Goal: Complete application form: Complete application form

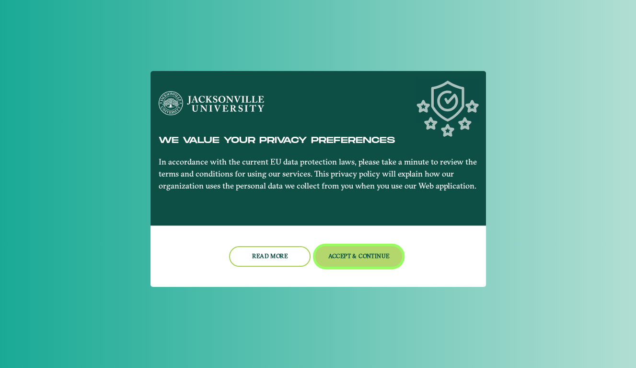
click at [350, 260] on button "Accept & Continue" at bounding box center [358, 256] width 87 height 21
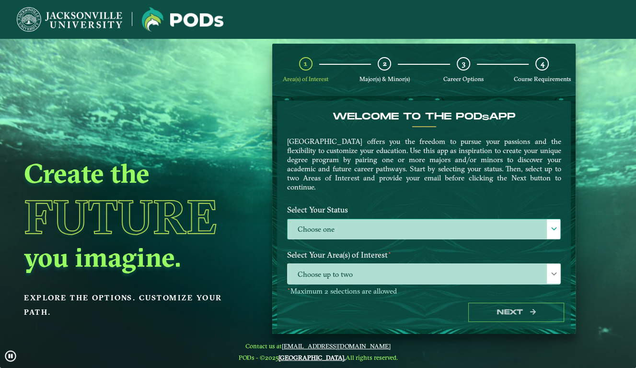
click at [358, 227] on label "Choose one" at bounding box center [424, 229] width 273 height 21
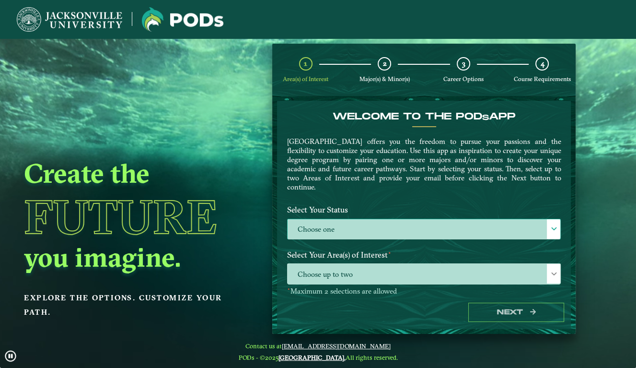
scroll to position [5, 43]
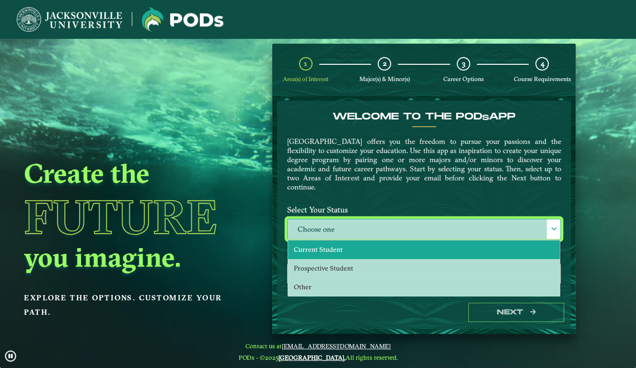
click at [340, 249] on li "Current Student" at bounding box center [424, 249] width 272 height 19
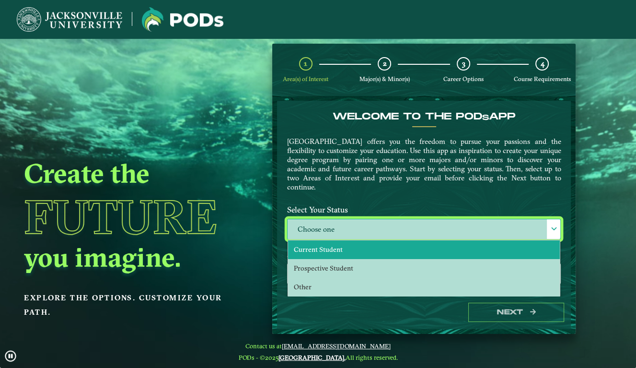
select select "[object Object]"
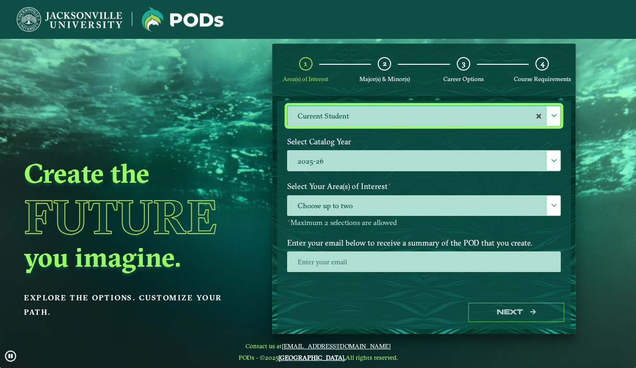
scroll to position [114, 0]
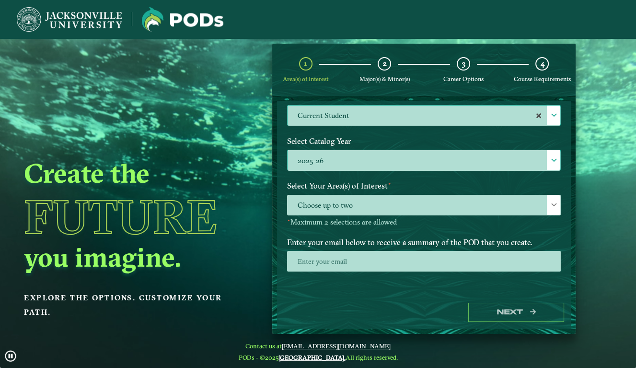
click at [333, 150] on div "2025-26 2025-26" at bounding box center [424, 160] width 274 height 21
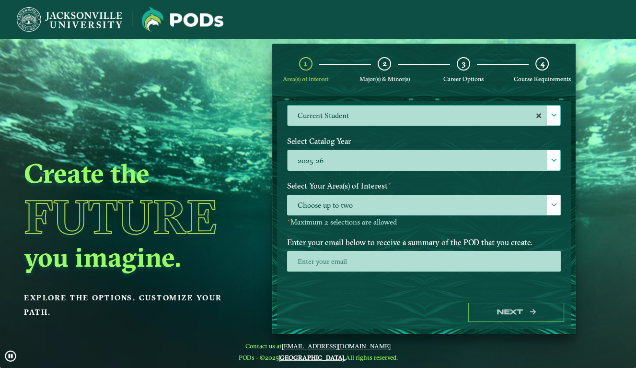
scroll to position [5, 43]
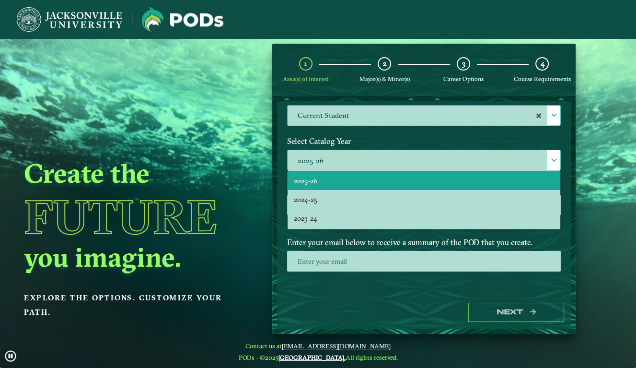
click at [322, 178] on li "2025-26" at bounding box center [424, 180] width 272 height 19
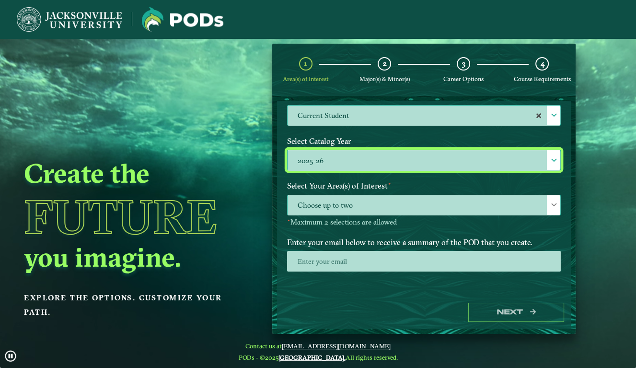
click at [325, 213] on span "Choose up to two" at bounding box center [424, 205] width 273 height 21
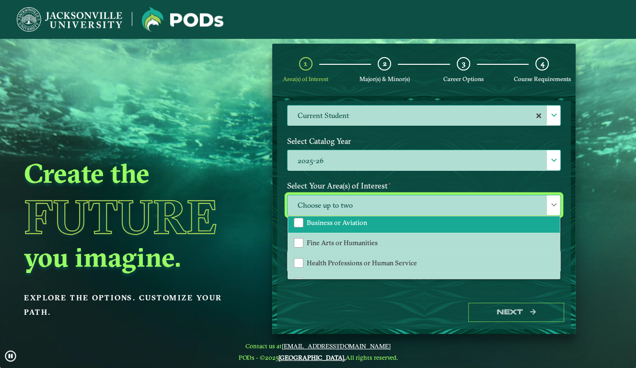
scroll to position [59, 0]
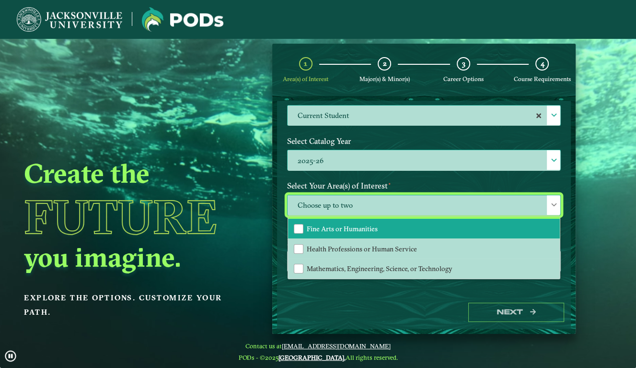
click at [325, 232] on li "Fine Arts or Humanities" at bounding box center [424, 229] width 272 height 20
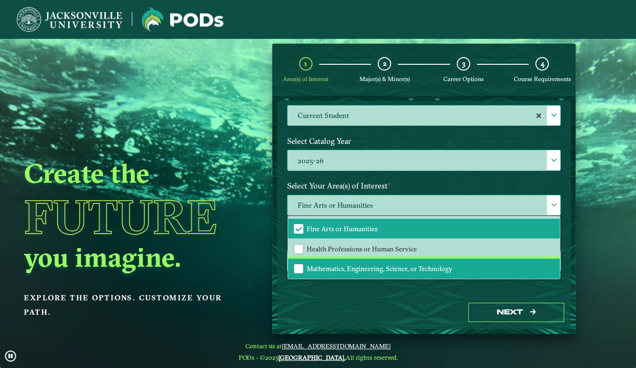
click at [336, 258] on li "Mathematics, Engineering, Science, or Technology" at bounding box center [424, 268] width 272 height 20
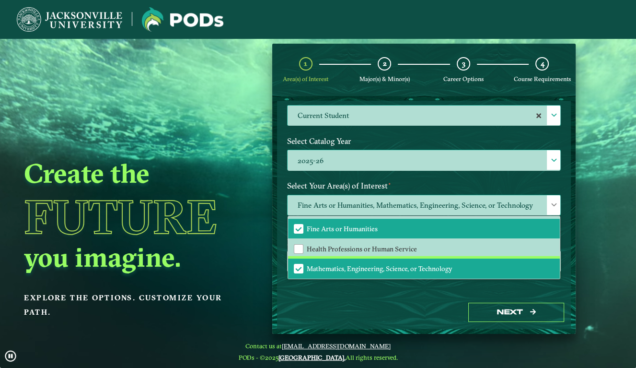
click at [336, 258] on li "Mathematics, Engineering, Science, or Technology" at bounding box center [424, 268] width 272 height 20
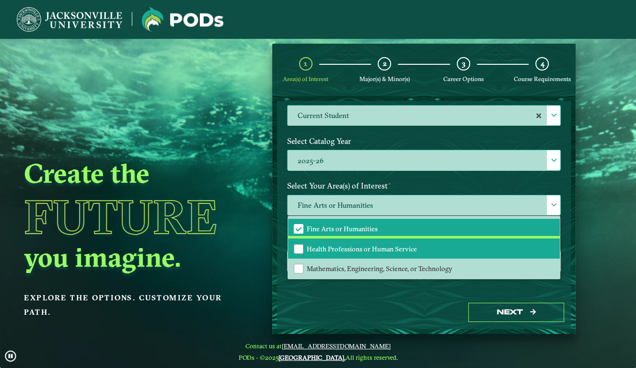
click at [335, 248] on span "Health Professions or Human Service" at bounding box center [362, 248] width 110 height 9
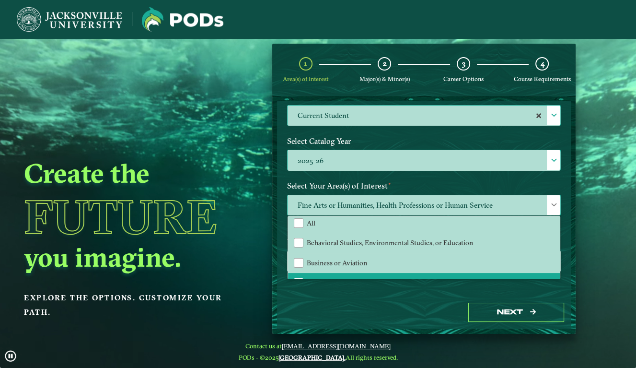
scroll to position [0, 0]
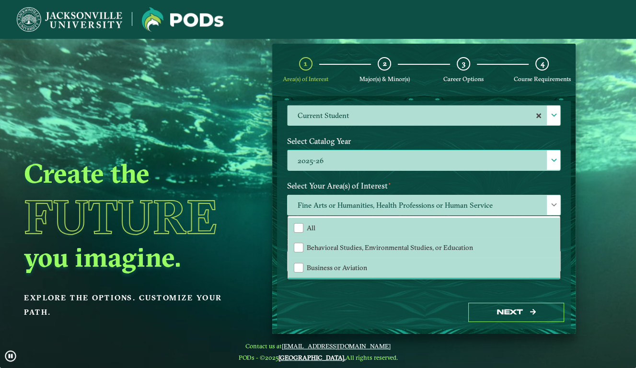
click at [297, 292] on div "Welcome to the POD s app [GEOGRAPHIC_DATA] offers you the freedom to pursue you…" at bounding box center [424, 198] width 294 height 195
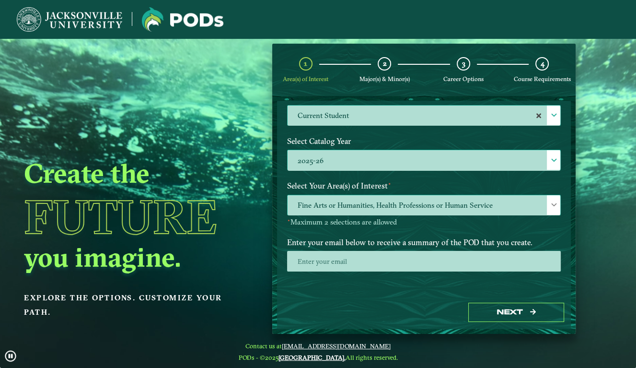
click at [331, 202] on span "Fine Arts or Humanities, Health Professions or Human Service" at bounding box center [424, 205] width 273 height 21
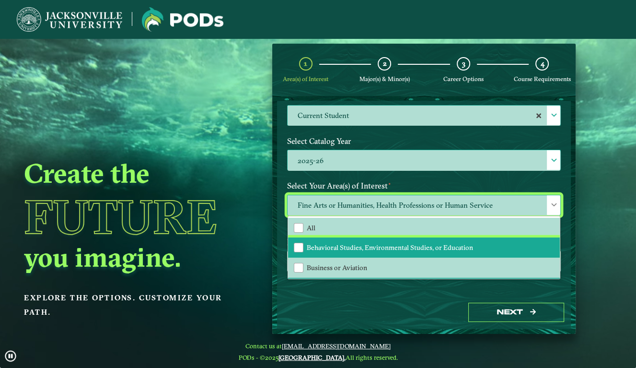
click at [326, 244] on span "Behavioral Studies, Environmental Studies, or Education" at bounding box center [390, 247] width 166 height 9
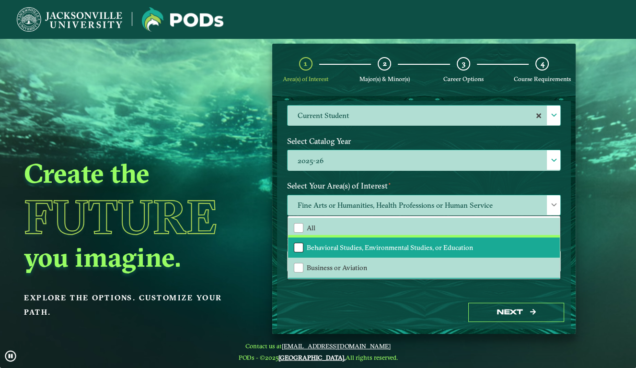
click at [299, 244] on div "Behavioral Studies, Environmental Studies, or Education" at bounding box center [299, 248] width 10 height 10
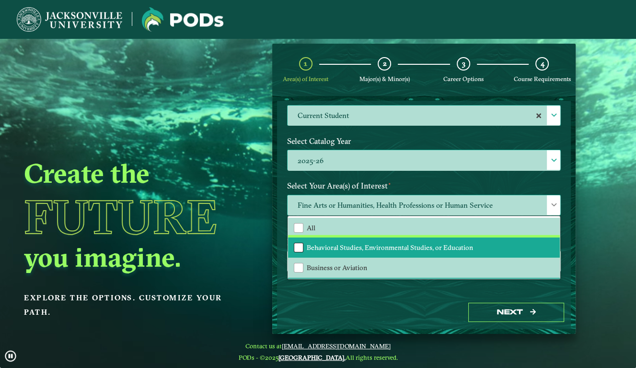
click at [299, 244] on div "Behavioral Studies, Environmental Studies, or Education" at bounding box center [299, 248] width 10 height 10
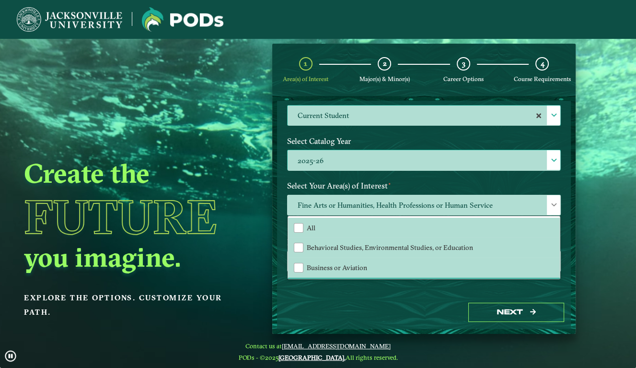
click at [331, 306] on div "Next" at bounding box center [424, 312] width 294 height 33
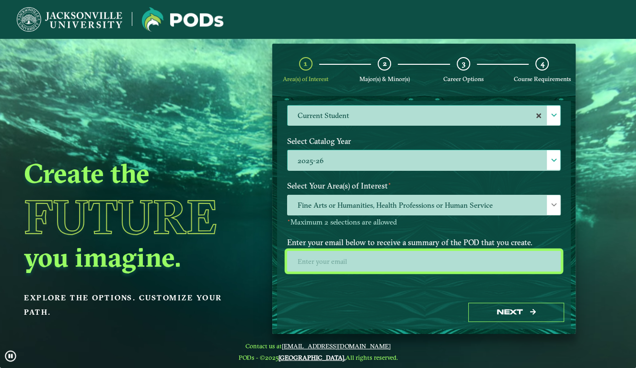
click at [354, 262] on input "email" at bounding box center [424, 261] width 274 height 21
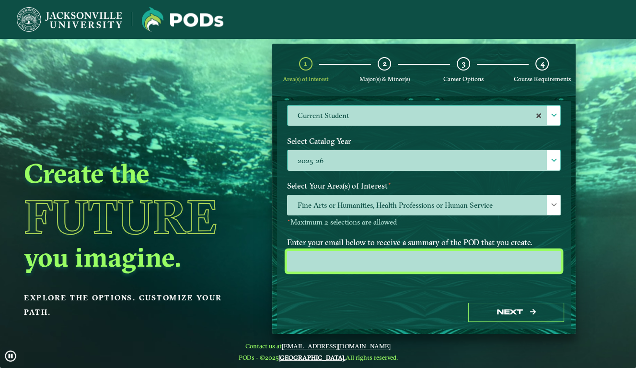
type input "[EMAIL_ADDRESS][DOMAIN_NAME]"
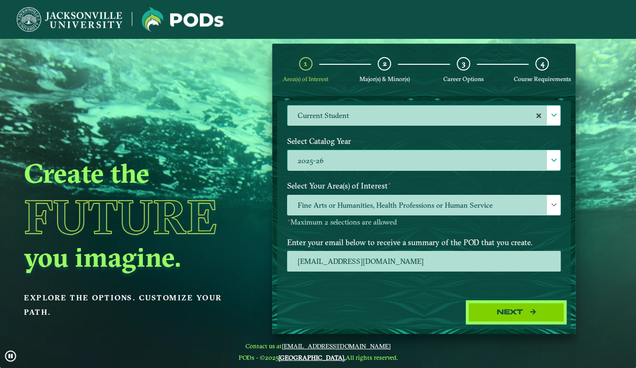
click at [492, 319] on button "Next" at bounding box center [516, 312] width 96 height 20
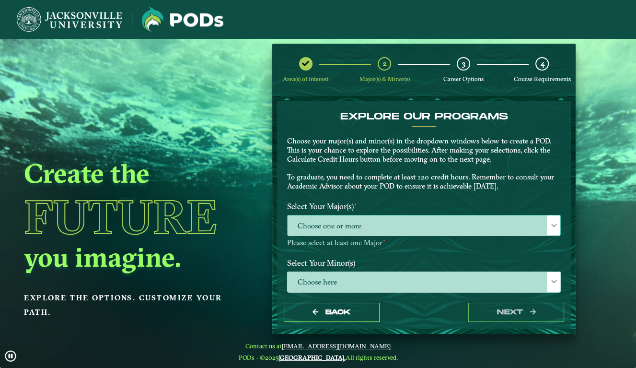
click at [364, 220] on span "Choose one or more" at bounding box center [424, 225] width 273 height 21
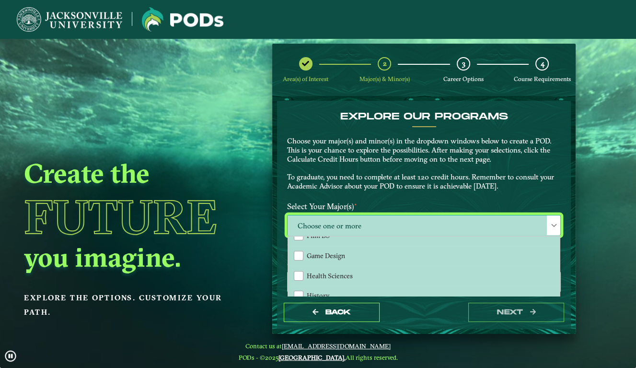
scroll to position [211, 0]
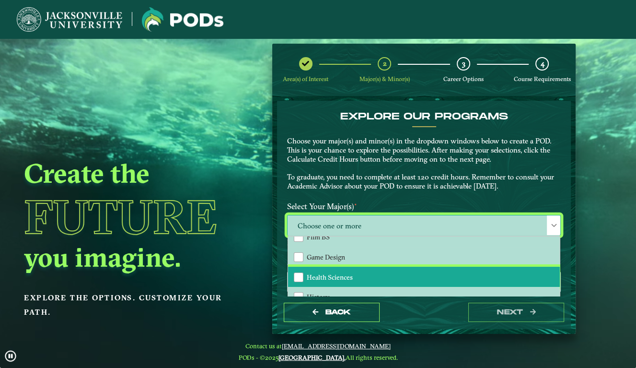
click at [325, 273] on span "Health Sciences" at bounding box center [330, 277] width 46 height 9
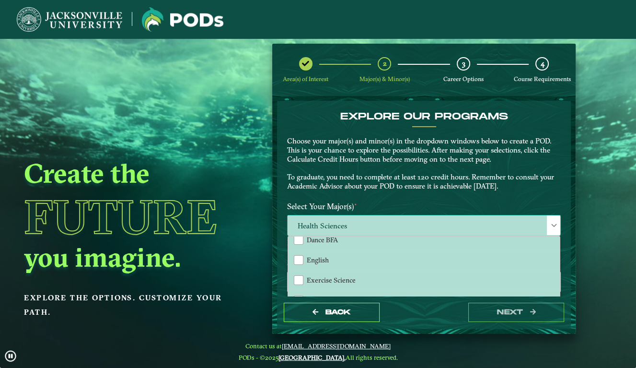
scroll to position [130, 0]
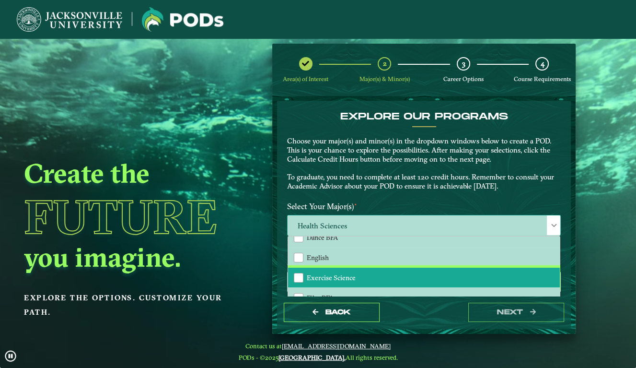
click at [325, 273] on span "Exercise Science" at bounding box center [331, 277] width 49 height 9
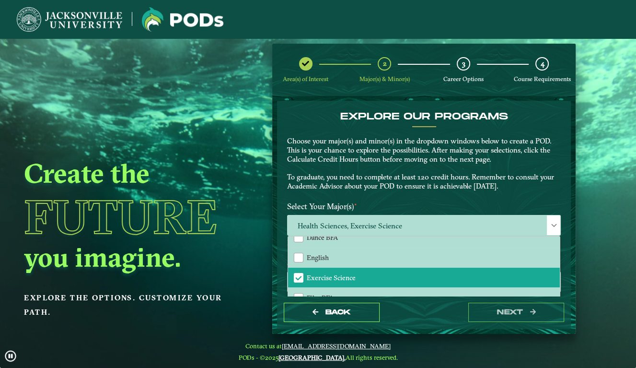
click at [399, 185] on p "Choose your major(s) and minor(s) in the dropdown windows below to create a POD…" at bounding box center [424, 164] width 274 height 54
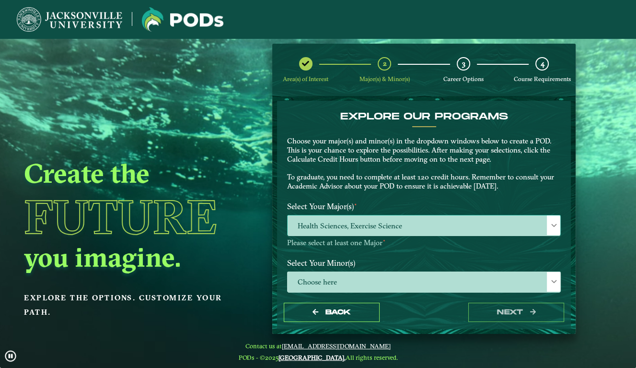
click at [360, 225] on span "Health Sciences, Exercise Science" at bounding box center [424, 225] width 273 height 21
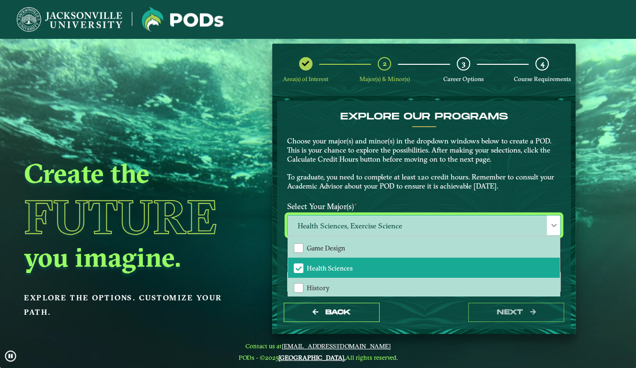
scroll to position [230, 0]
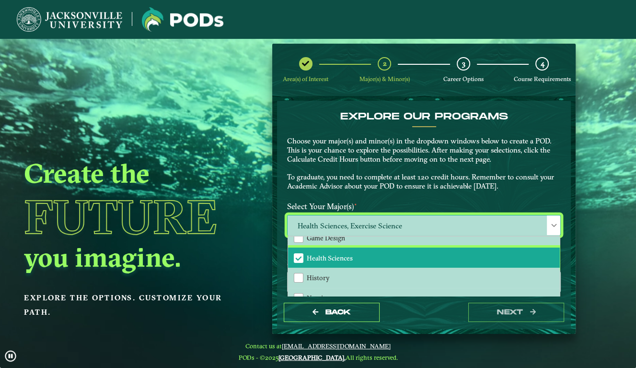
click at [332, 257] on span "Health Sciences" at bounding box center [330, 258] width 46 height 9
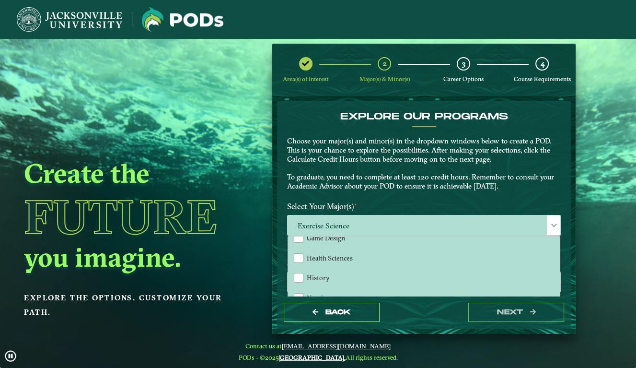
click at [401, 161] on p "Choose your major(s) and minor(s) in the dropdown windows below to create a POD…" at bounding box center [424, 164] width 274 height 54
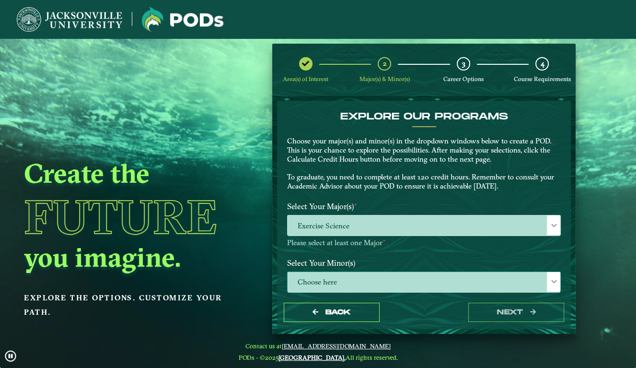
click at [337, 280] on span "Choose here" at bounding box center [424, 282] width 273 height 21
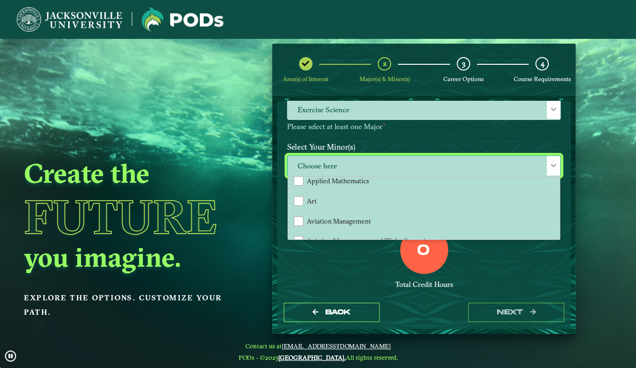
scroll to position [70, 0]
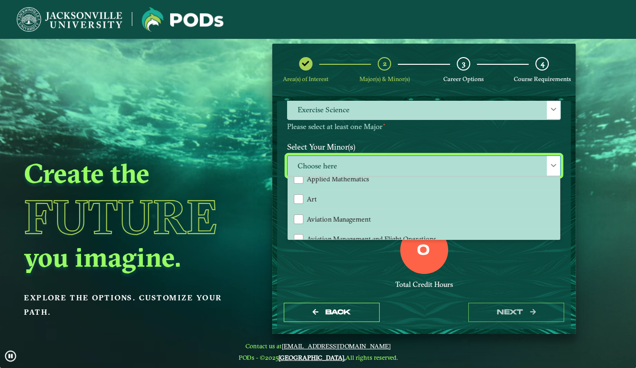
click at [366, 244] on div "0 Total Credit Hours" at bounding box center [424, 266] width 289 height 81
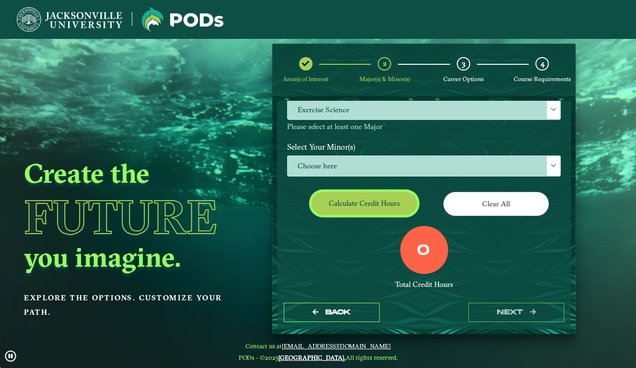
click at [385, 208] on button "Calculate credit hours" at bounding box center [364, 203] width 105 height 23
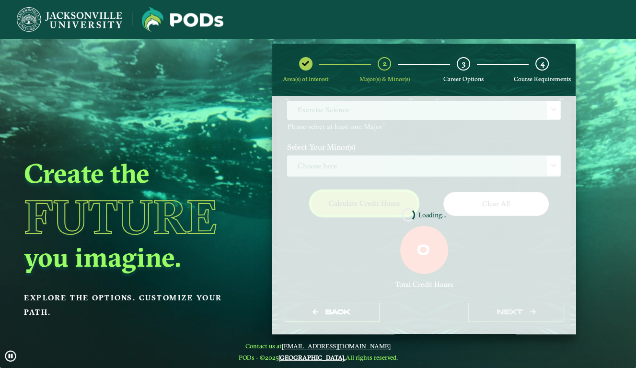
scroll to position [108, 0]
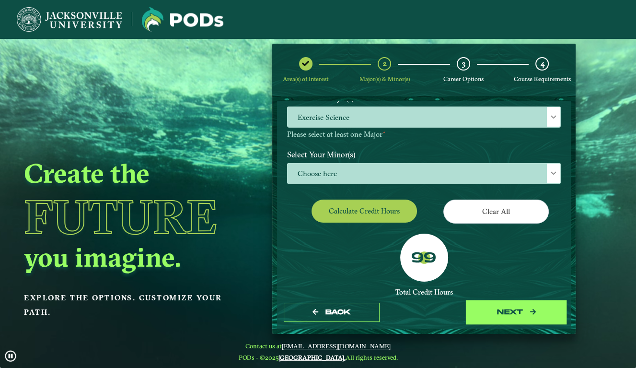
click at [505, 310] on button "next" at bounding box center [516, 312] width 96 height 20
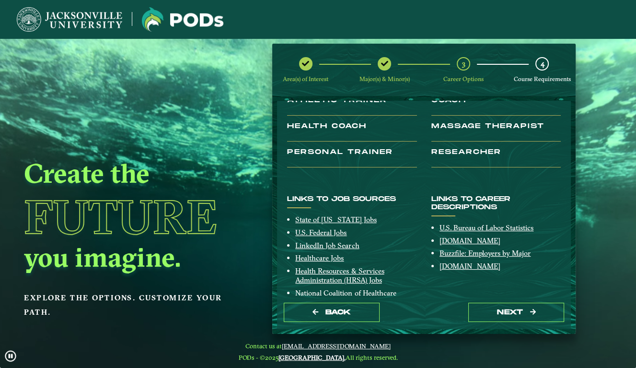
scroll to position [151, 0]
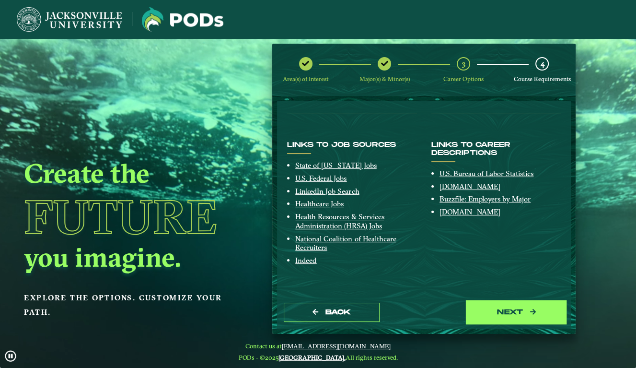
click at [478, 310] on button "next" at bounding box center [516, 312] width 96 height 20
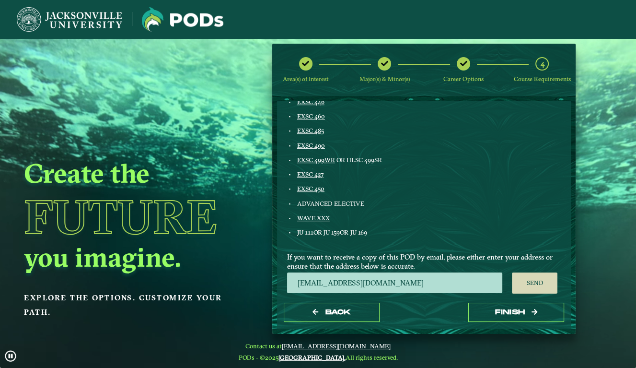
scroll to position [502, 0]
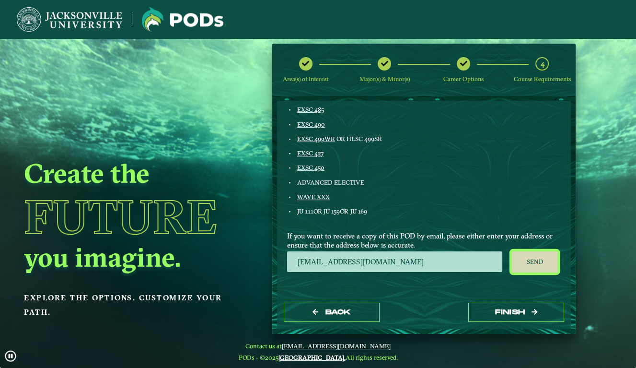
click at [531, 262] on button "Send" at bounding box center [535, 261] width 46 height 21
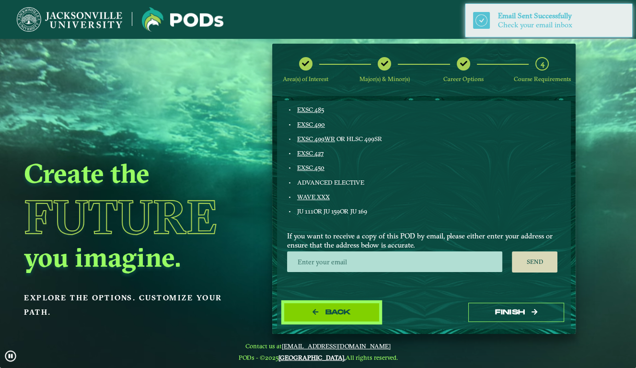
click at [320, 317] on button "Back" at bounding box center [332, 312] width 96 height 20
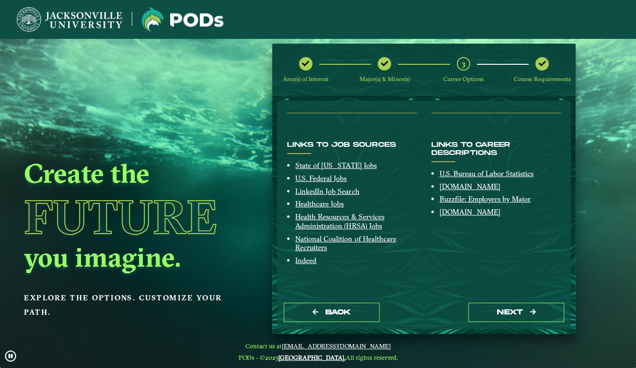
scroll to position [151, 0]
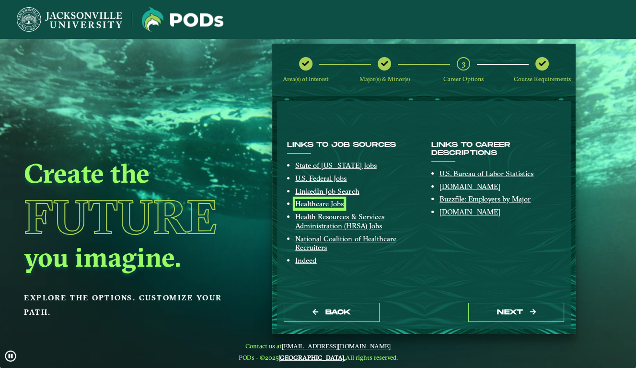
click at [322, 205] on link "Healthcare Jobs" at bounding box center [319, 203] width 48 height 9
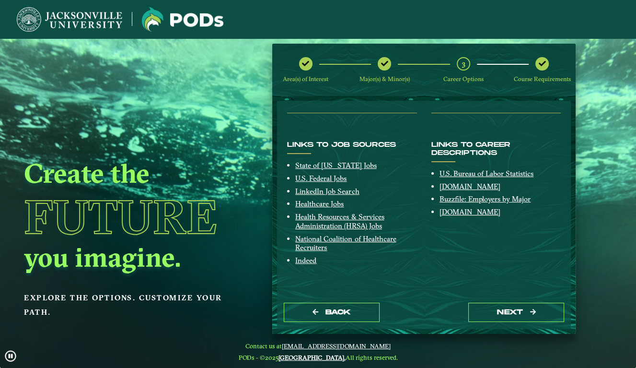
click at [383, 158] on div "Links to job sources State of [US_STATE] Jobs U.S. Federal Jobs LinkedIn Job Se…" at bounding box center [352, 206] width 144 height 131
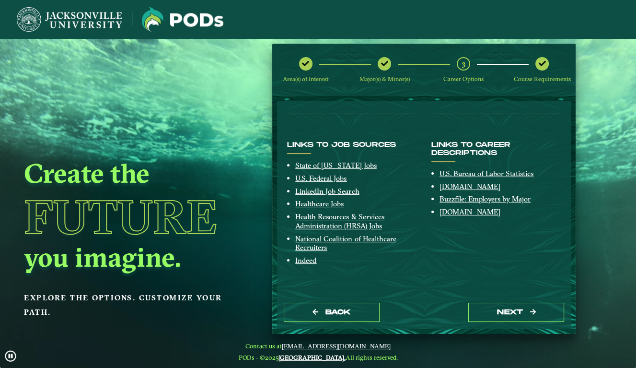
click at [414, 226] on li "Health Resources & Services Administration (HRSA) Jobs" at bounding box center [355, 221] width 121 height 18
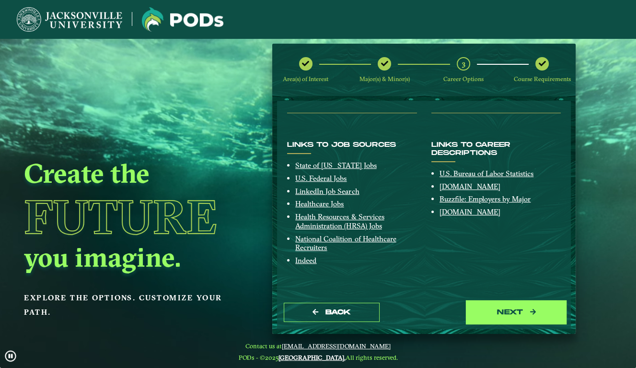
click at [485, 311] on button "next" at bounding box center [516, 312] width 96 height 20
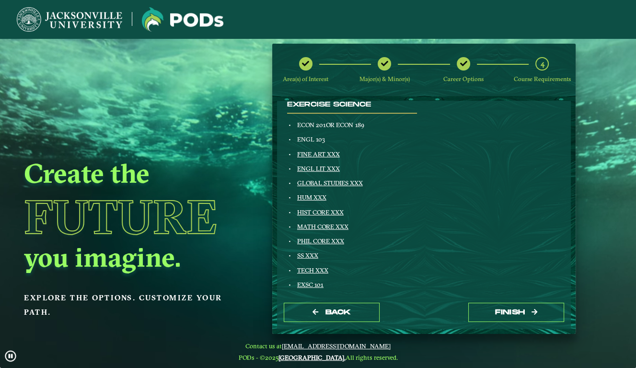
scroll to position [135, 0]
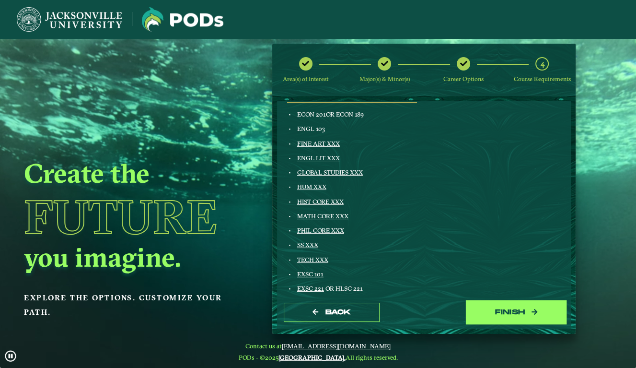
click at [506, 316] on button "Finish" at bounding box center [516, 312] width 96 height 20
